Goal: Information Seeking & Learning: Learn about a topic

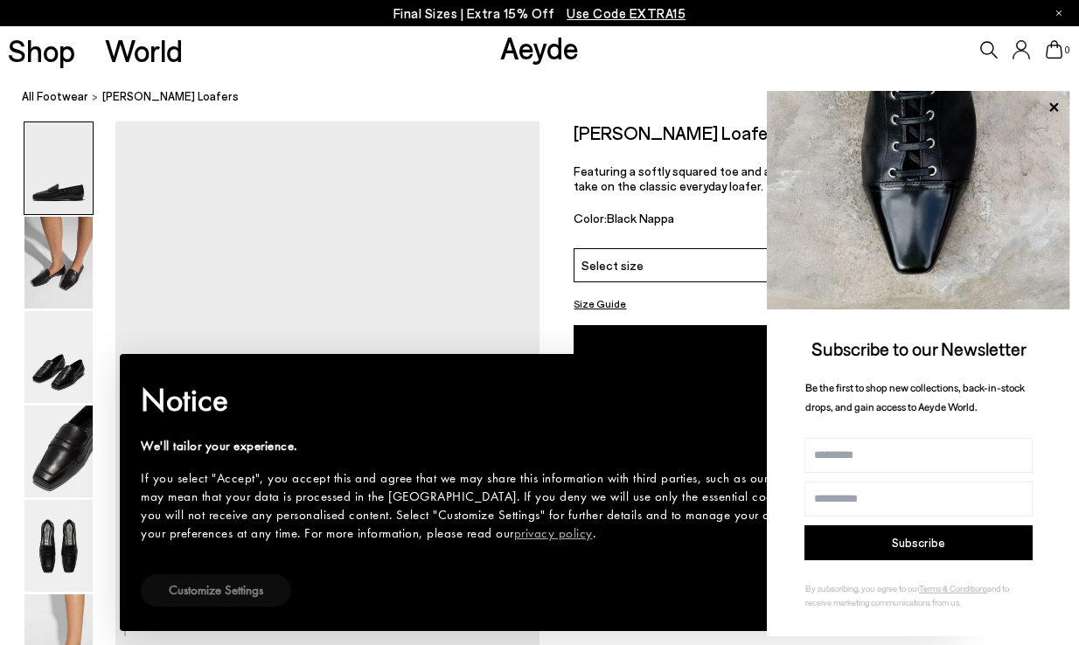
click at [215, 587] on button "Customize Settings" at bounding box center [216, 590] width 150 height 32
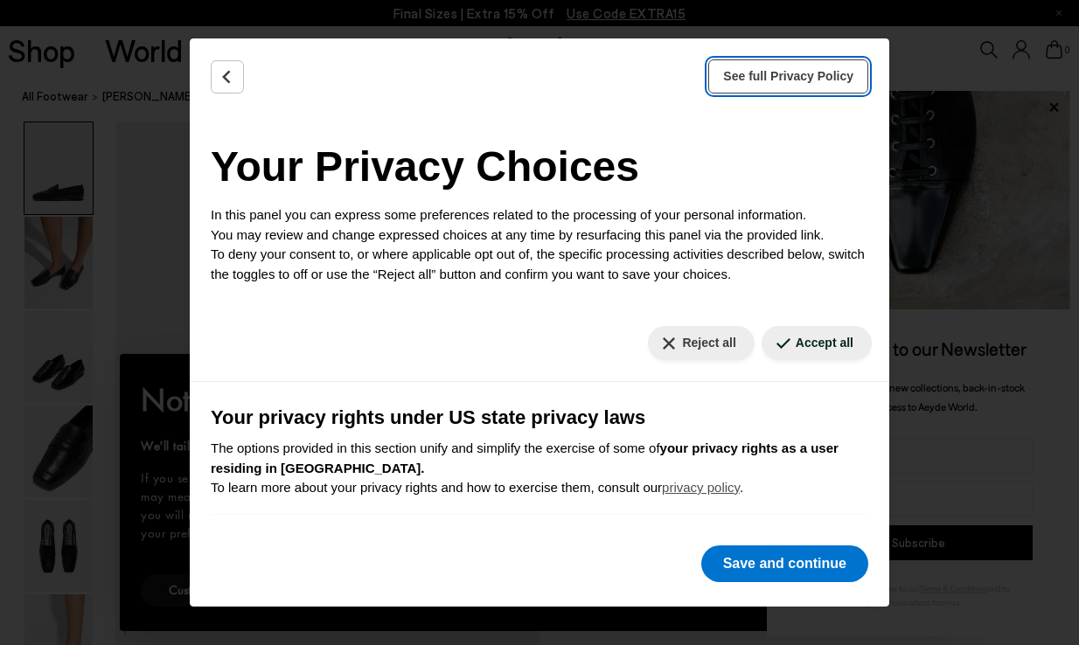
click at [842, 71] on span "See full Privacy Policy" at bounding box center [788, 76] width 130 height 18
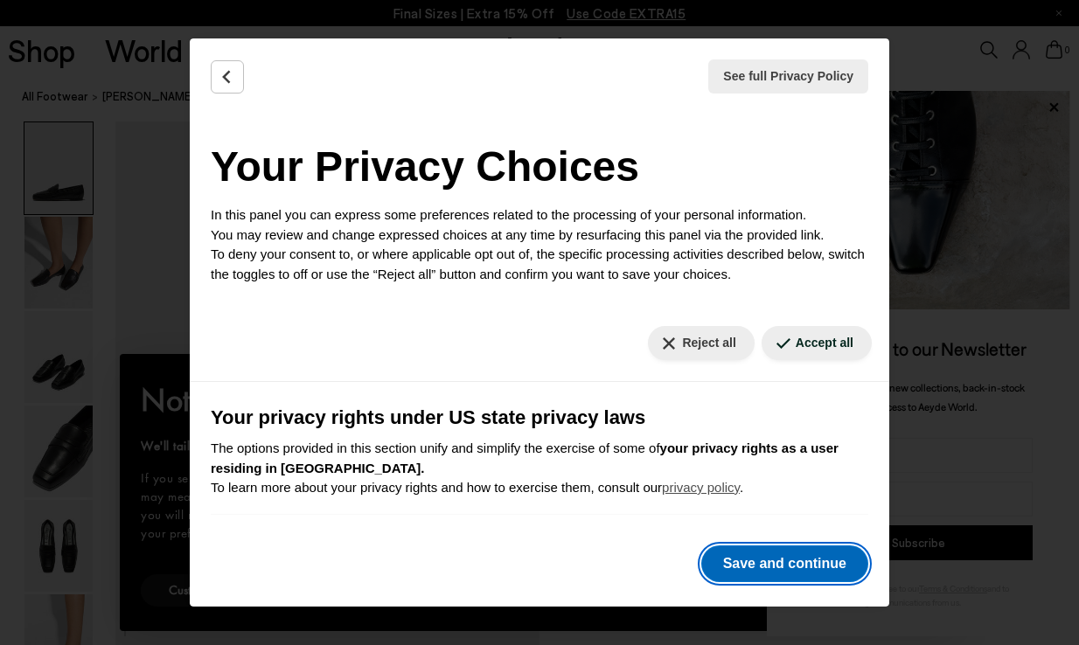
click at [792, 553] on button "Save and continue" at bounding box center [784, 563] width 167 height 37
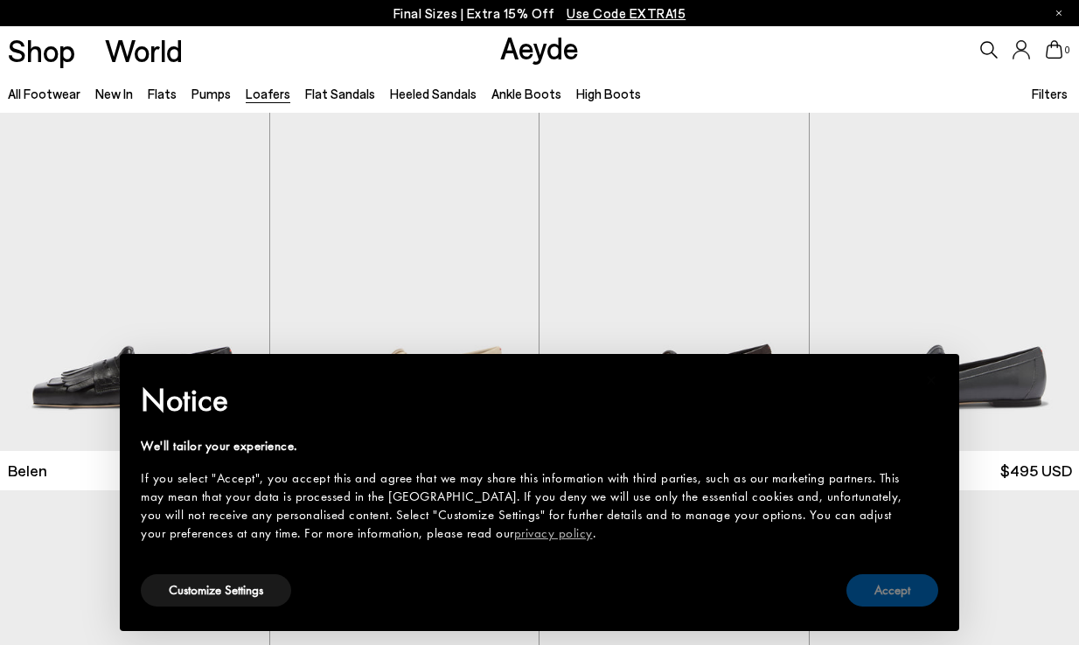
click at [879, 600] on button "Accept" at bounding box center [892, 590] width 92 height 32
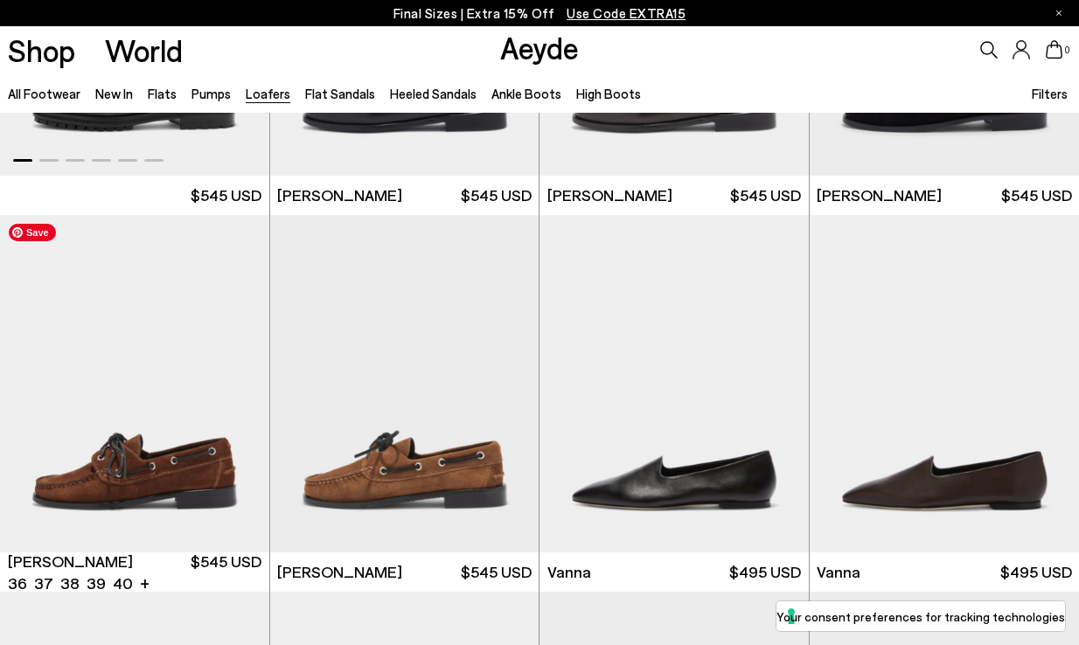
scroll to position [1420, 0]
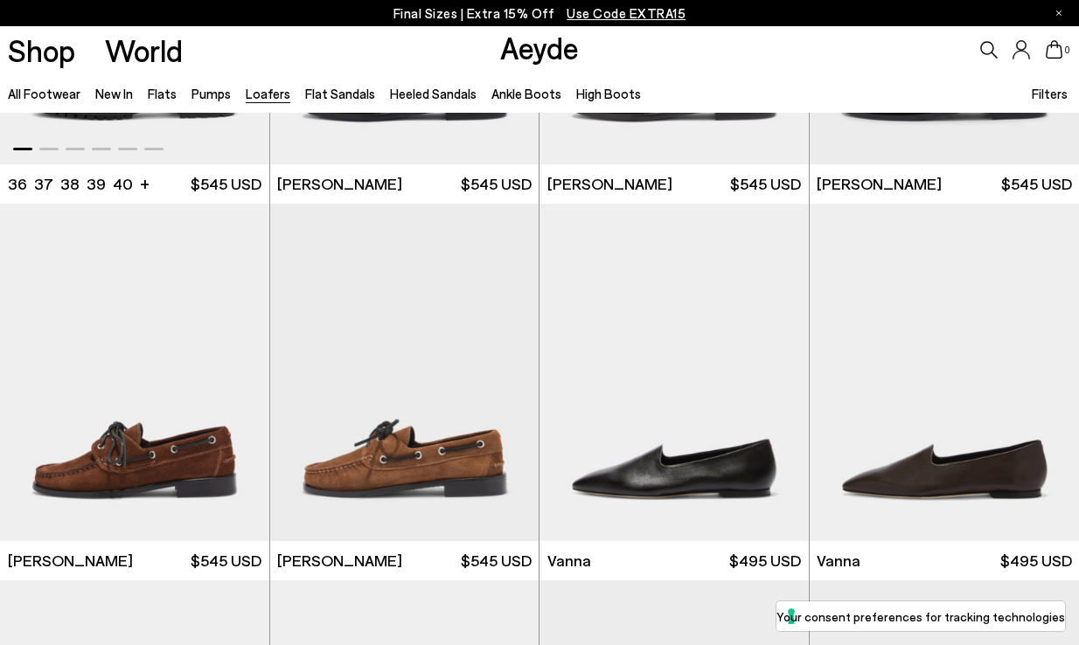
click at [1045, 371] on div "Next slide" at bounding box center [1043, 379] width 52 height 52
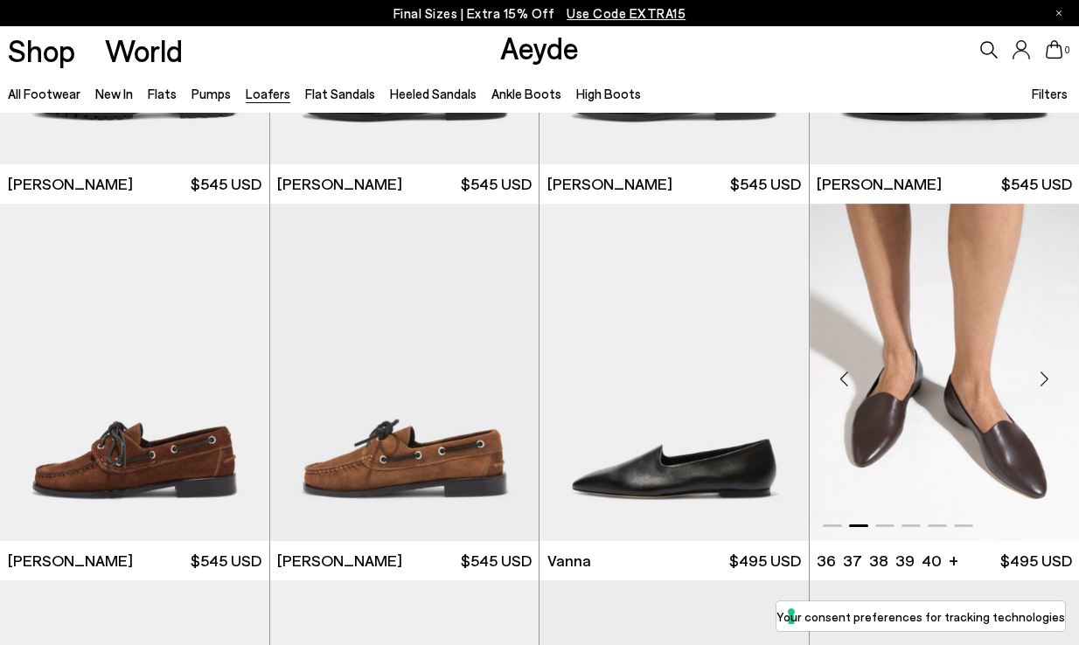
click at [1045, 371] on div "Next slide" at bounding box center [1043, 379] width 52 height 52
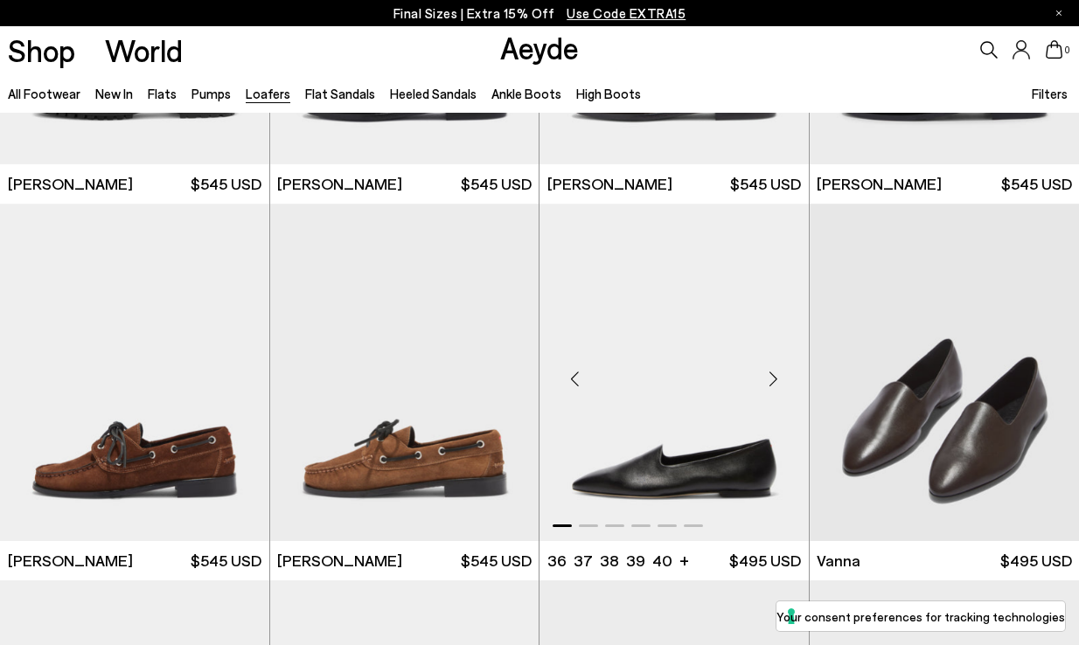
click at [765, 375] on div "Next slide" at bounding box center [773, 379] width 52 height 52
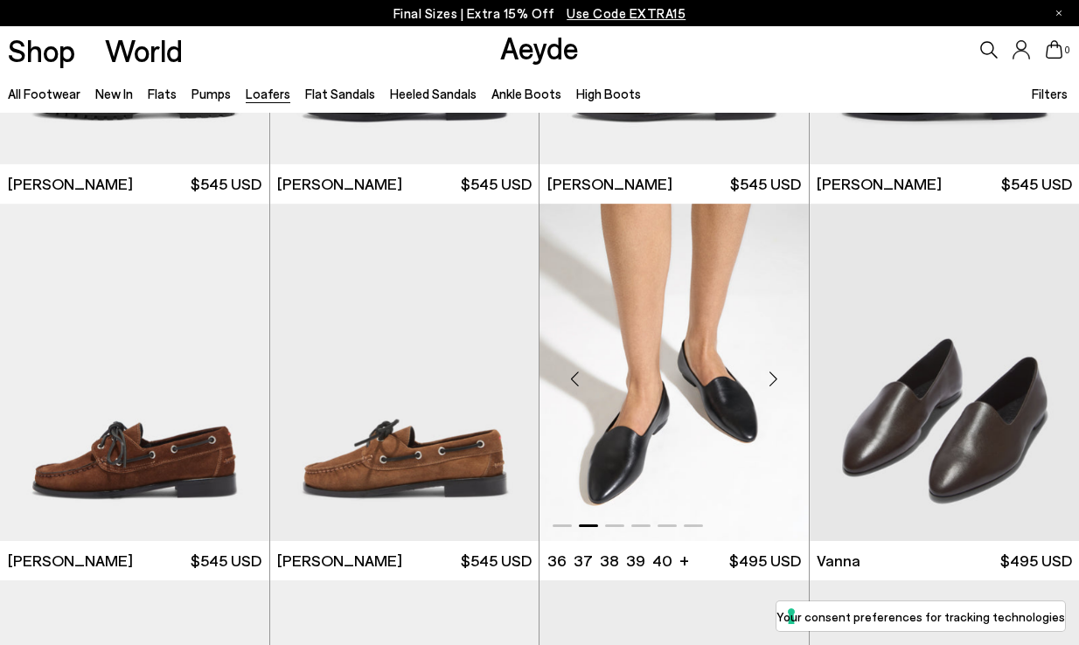
click at [765, 375] on div "Next slide" at bounding box center [773, 379] width 52 height 52
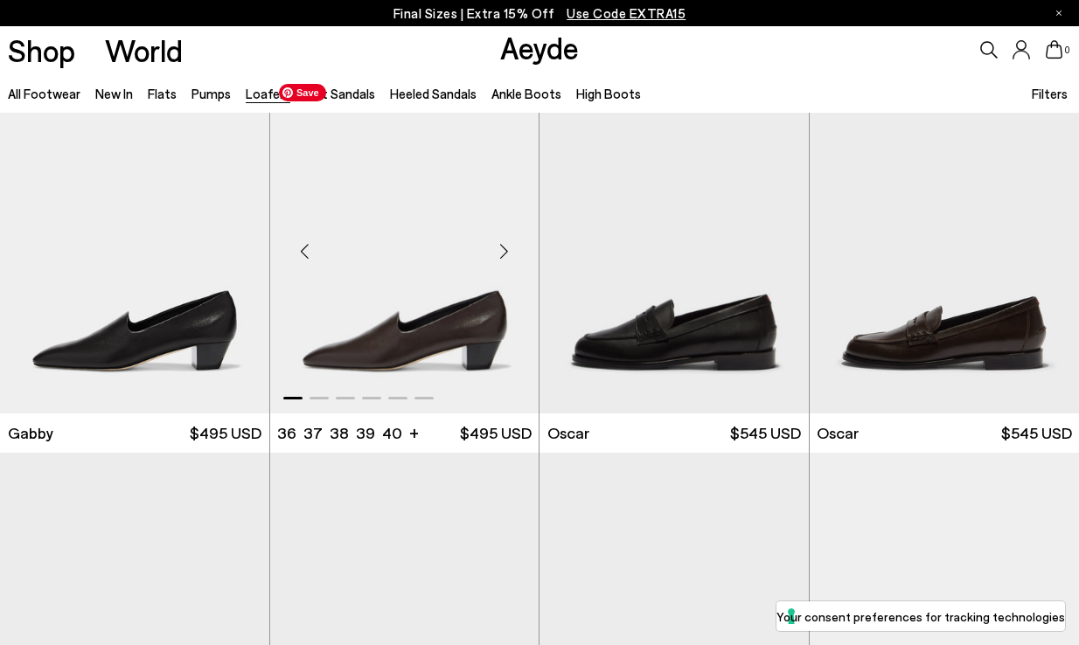
scroll to position [1934, 0]
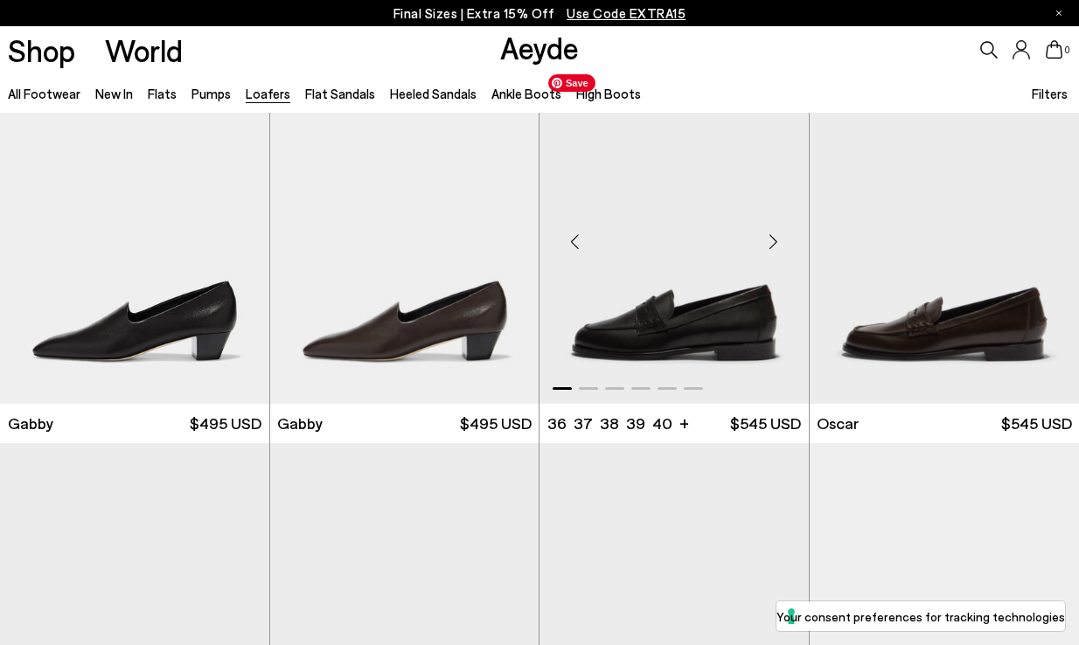
click at [694, 317] on img "1 / 6" at bounding box center [673, 235] width 269 height 338
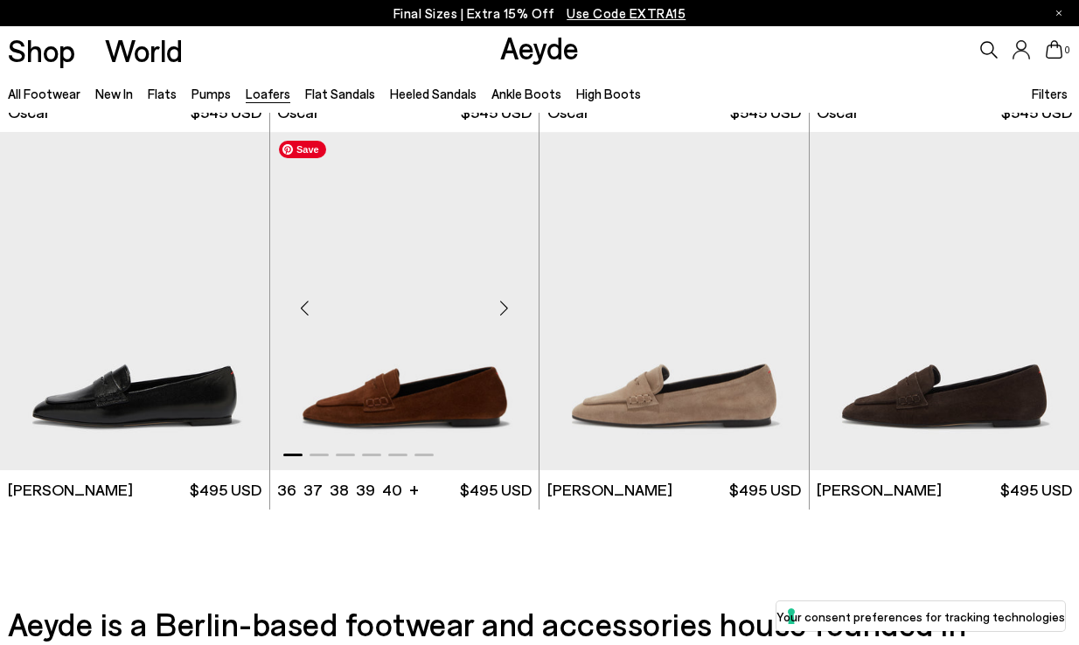
scroll to position [2756, 0]
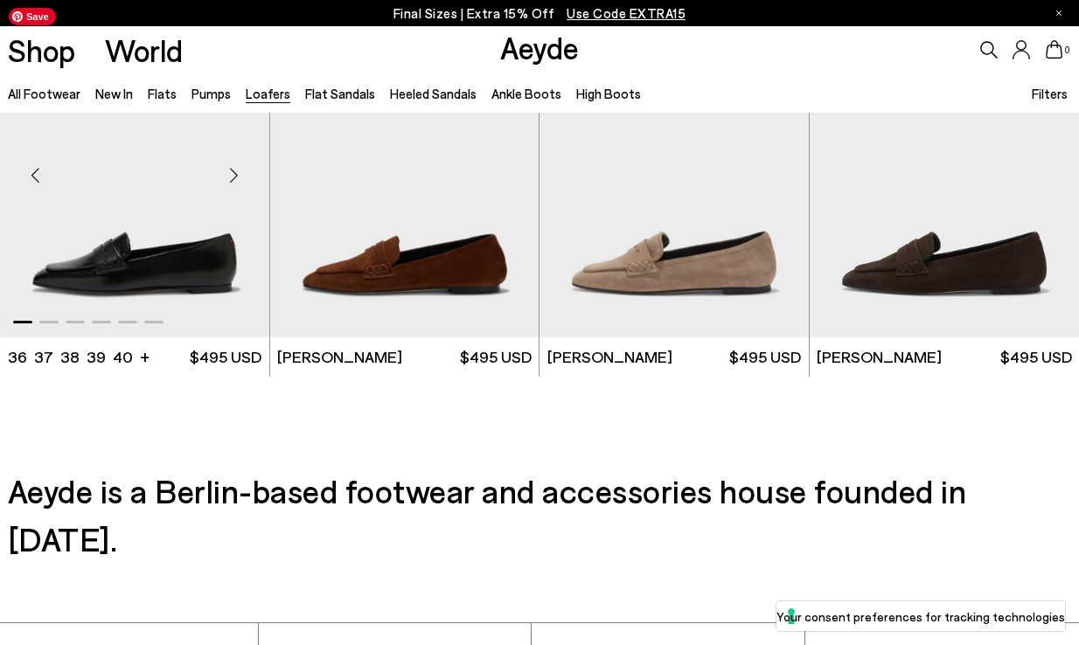
click at [122, 260] on img "1 / 6" at bounding box center [134, 168] width 269 height 338
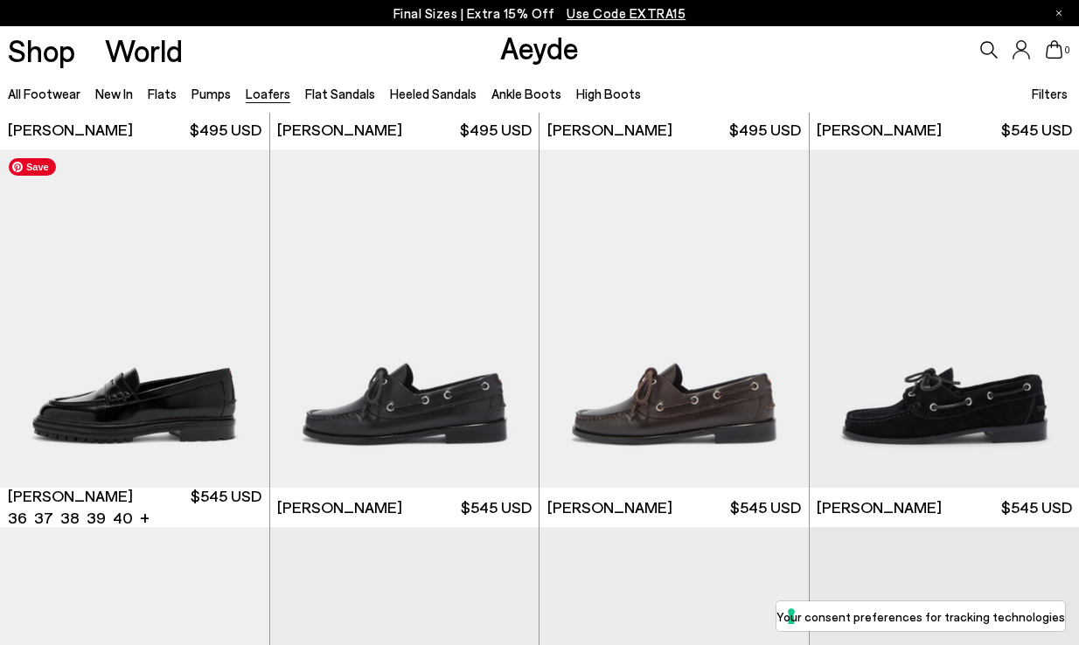
scroll to position [1065, 0]
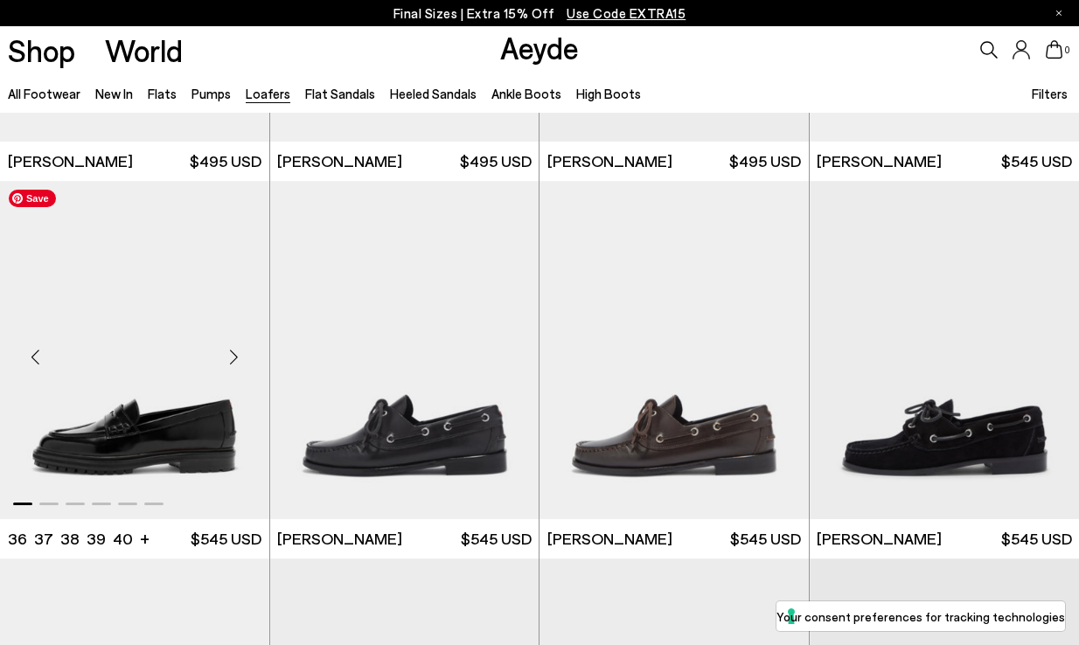
click at [119, 409] on img "1 / 6" at bounding box center [134, 350] width 269 height 338
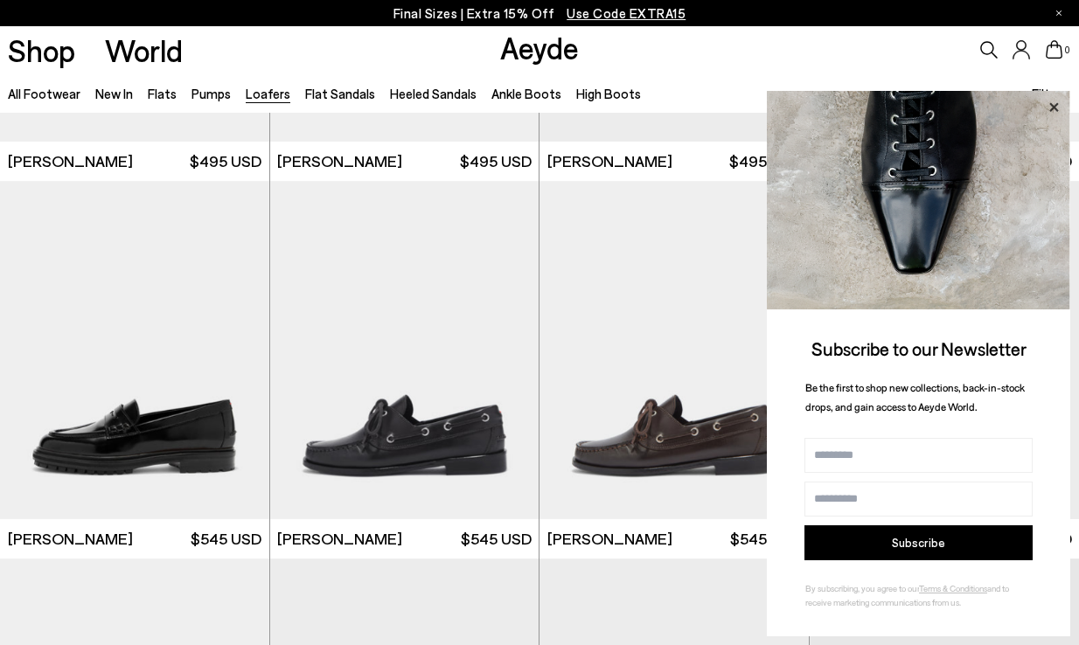
click at [1048, 111] on icon at bounding box center [1053, 107] width 23 height 23
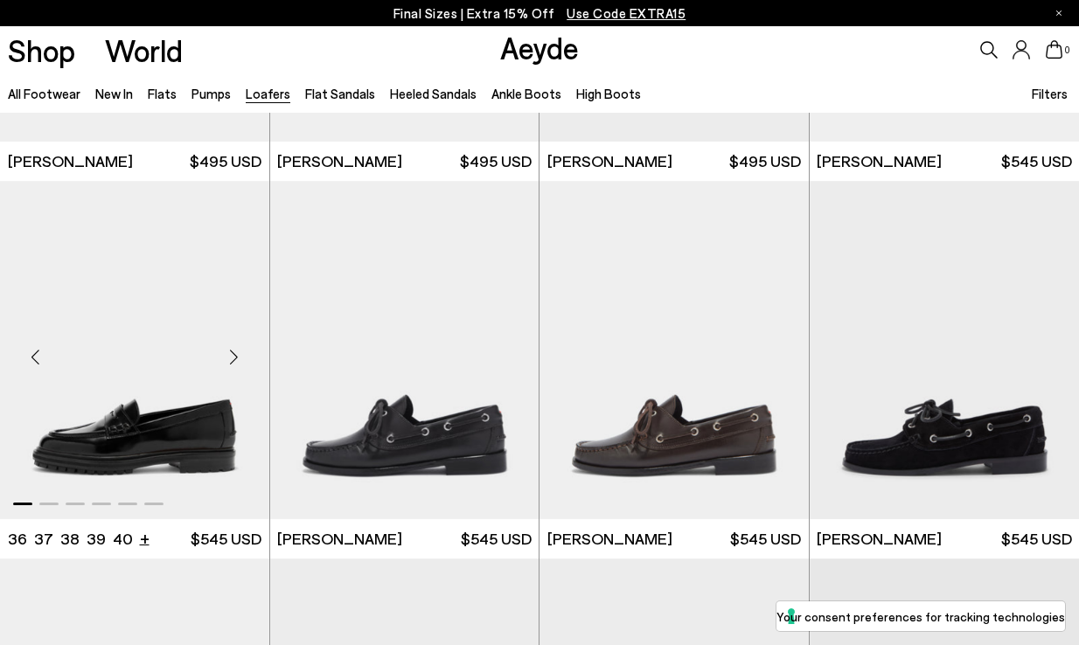
click at [140, 534] on li "+" at bounding box center [145, 538] width 10 height 24
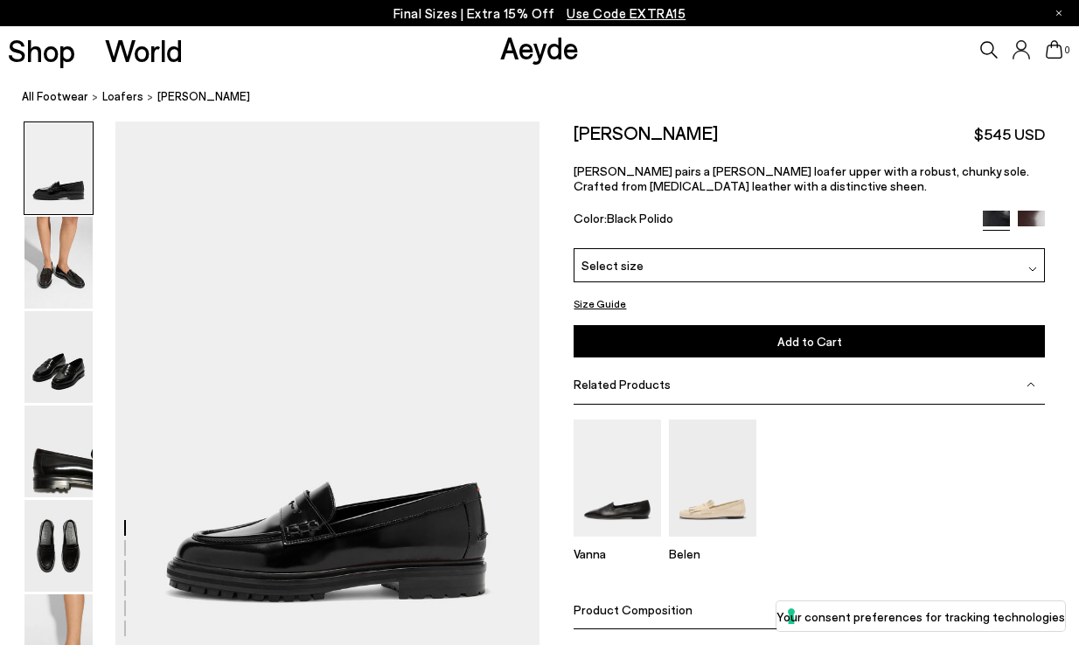
click at [600, 310] on button "Size Guide" at bounding box center [599, 304] width 52 height 22
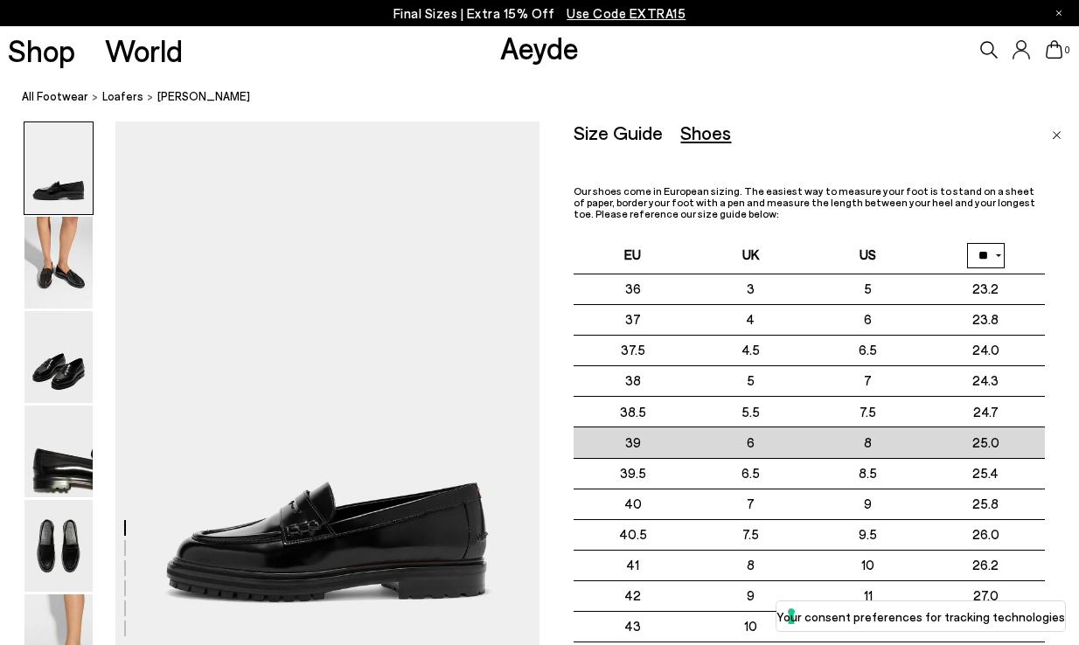
scroll to position [55, 0]
